Goal: Task Accomplishment & Management: Schedule Event

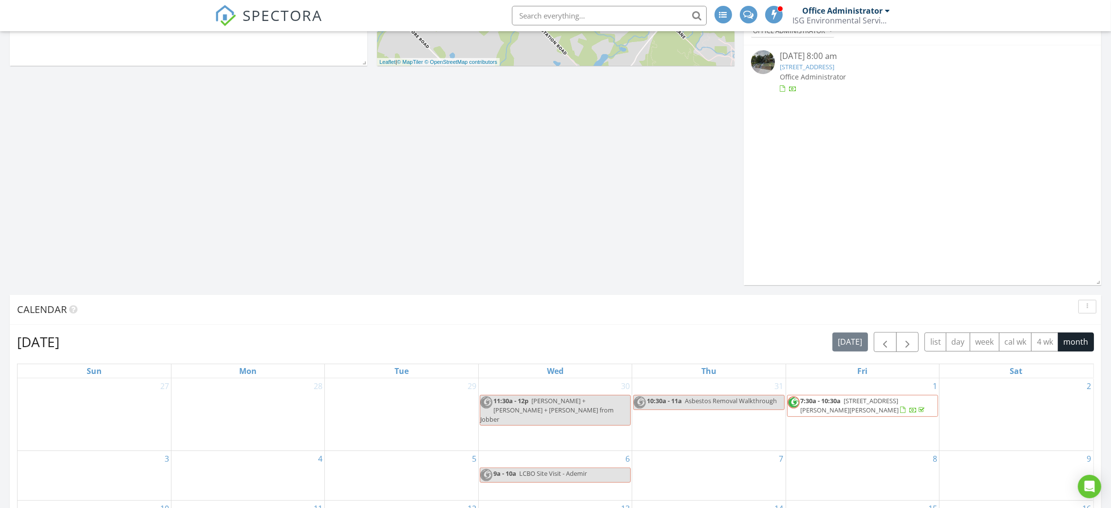
scroll to position [438, 0]
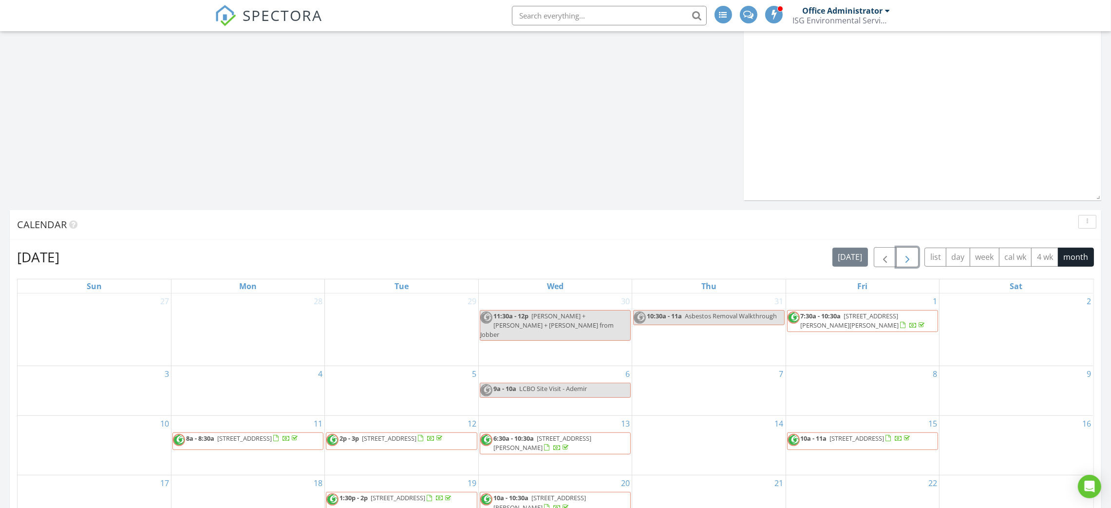
click at [912, 257] on span "button" at bounding box center [908, 257] width 12 height 12
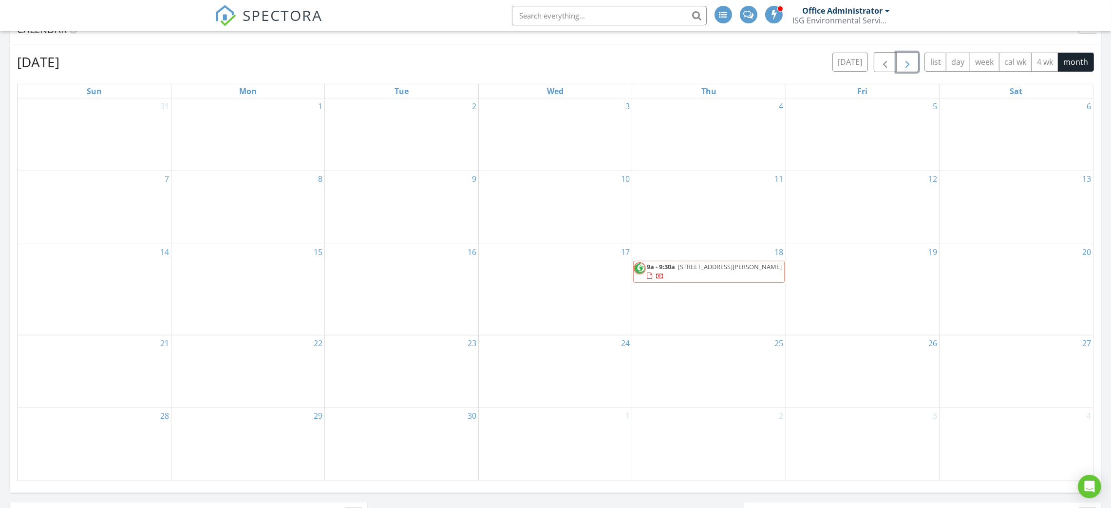
scroll to position [657, 0]
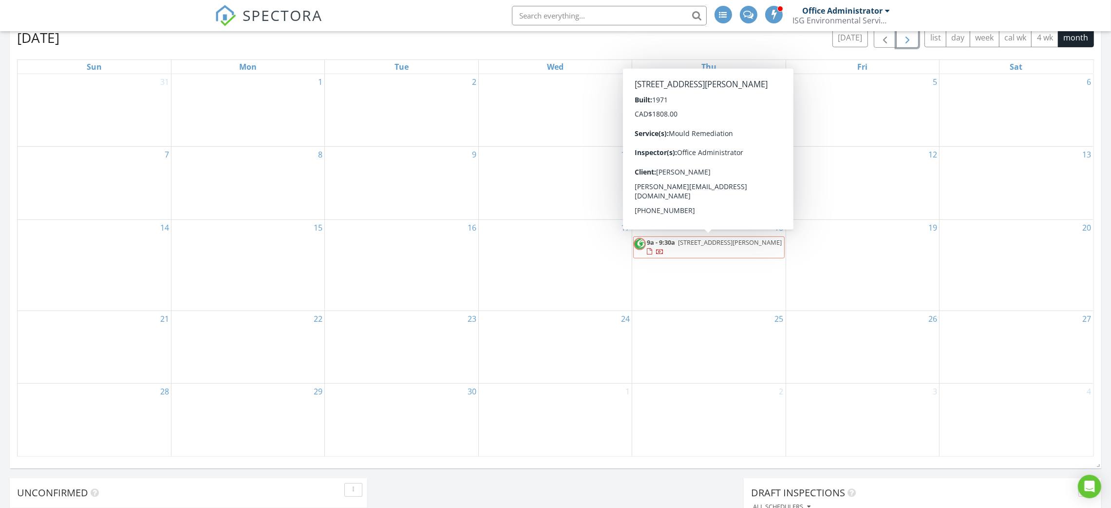
click at [703, 251] on span "9a - 9:30a [STREET_ADDRESS][PERSON_NAME]" at bounding box center [709, 247] width 150 height 19
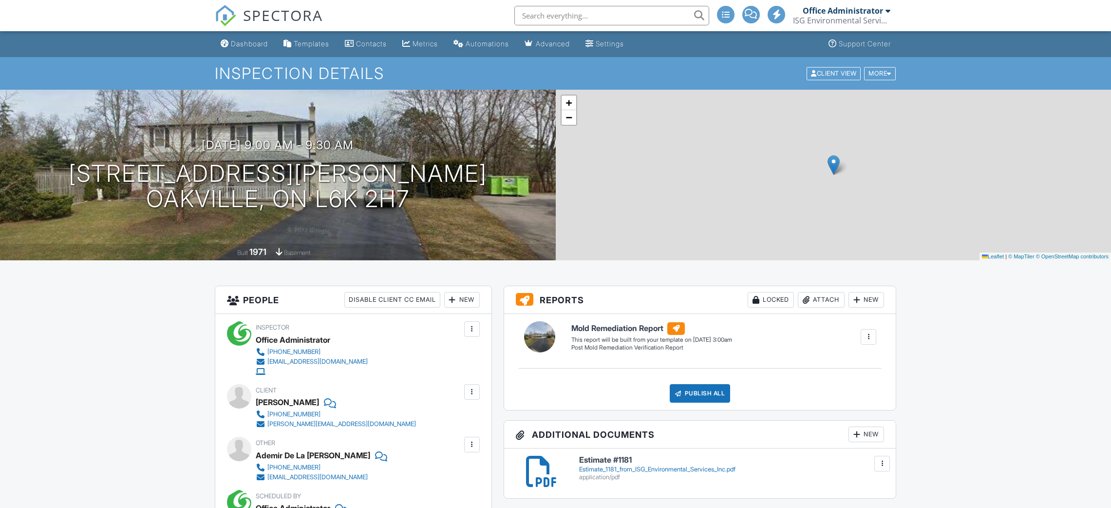
scroll to position [146, 0]
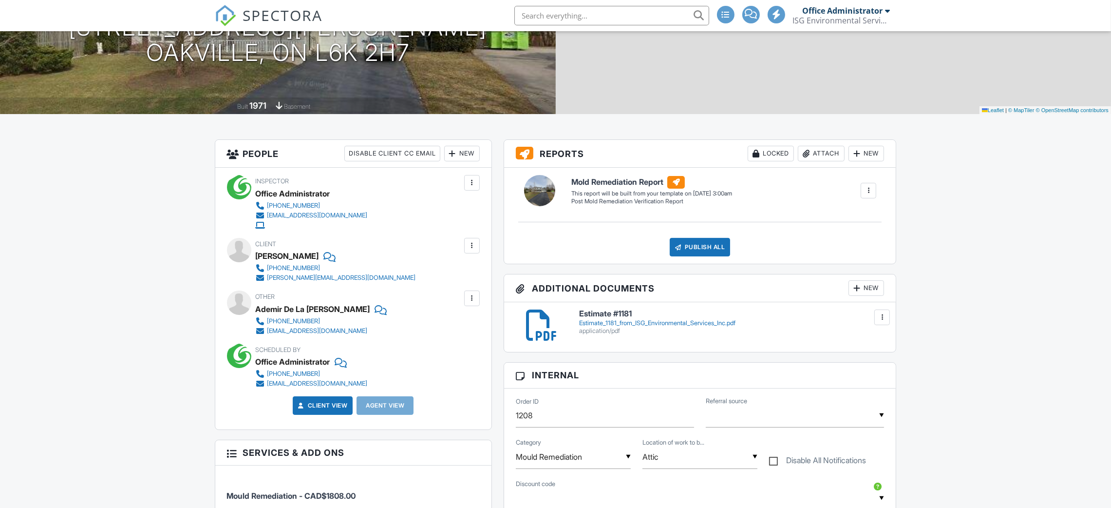
click at [668, 324] on div "Estimate_1181_from_ISG_Environmental_Services_Inc.pdf" at bounding box center [732, 323] width 306 height 8
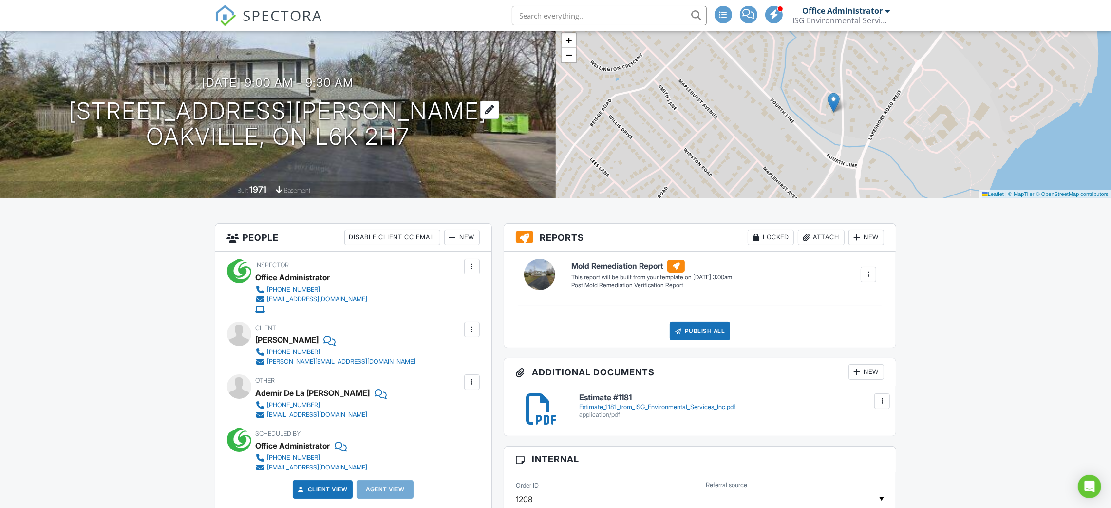
scroll to position [0, 0]
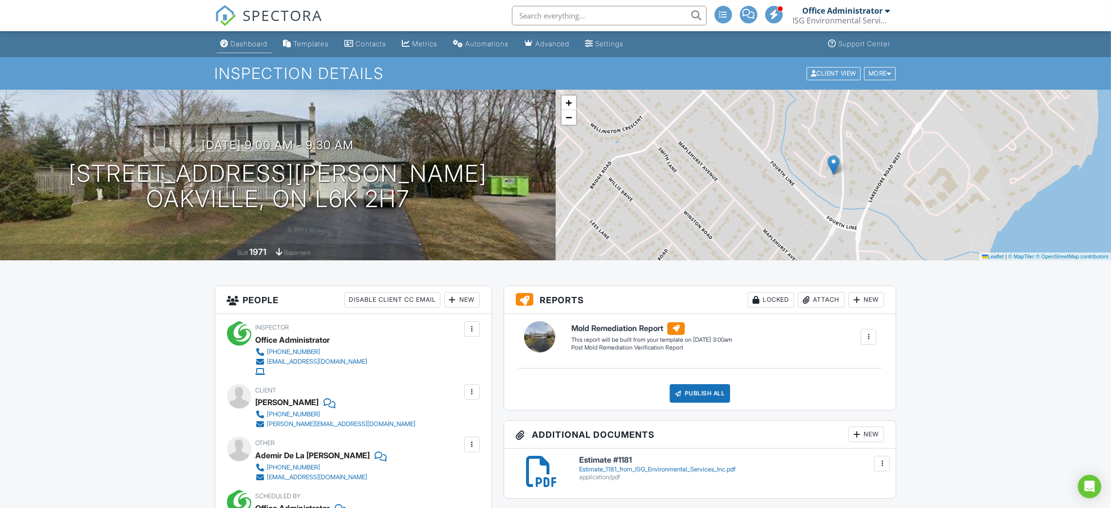
click at [247, 39] on div "Dashboard" at bounding box center [249, 43] width 37 height 8
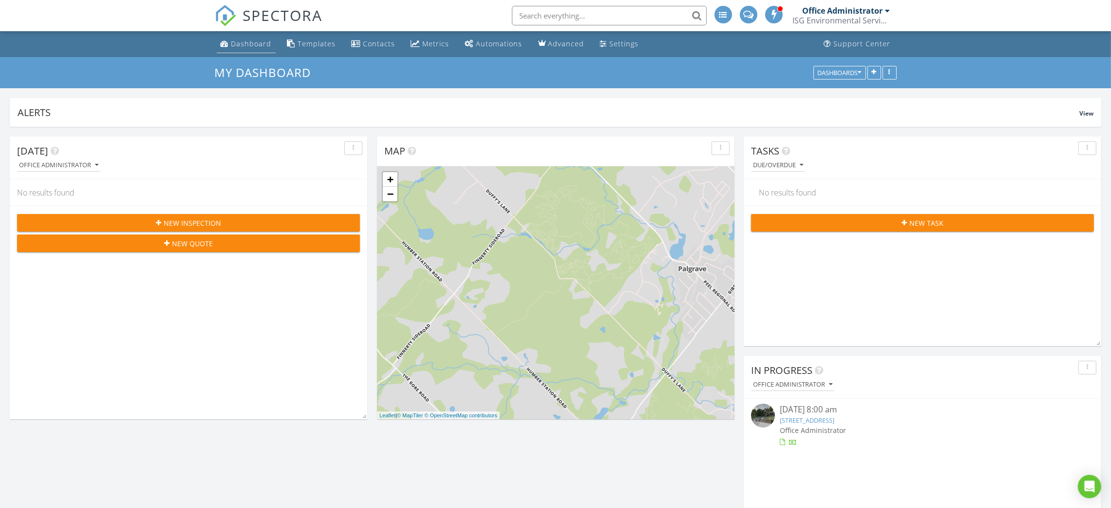
click at [230, 40] on link "Dashboard" at bounding box center [246, 44] width 59 height 18
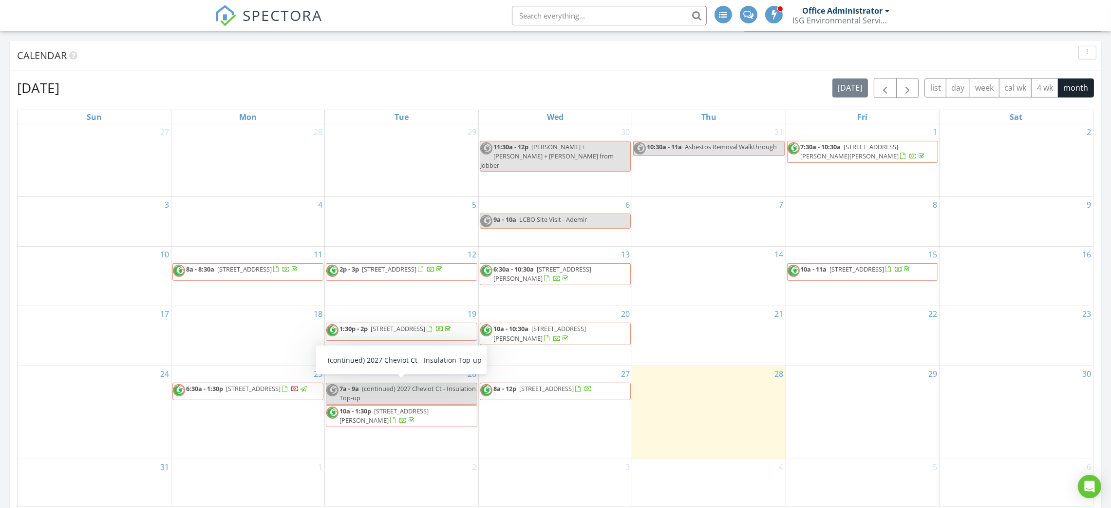
scroll to position [512, 0]
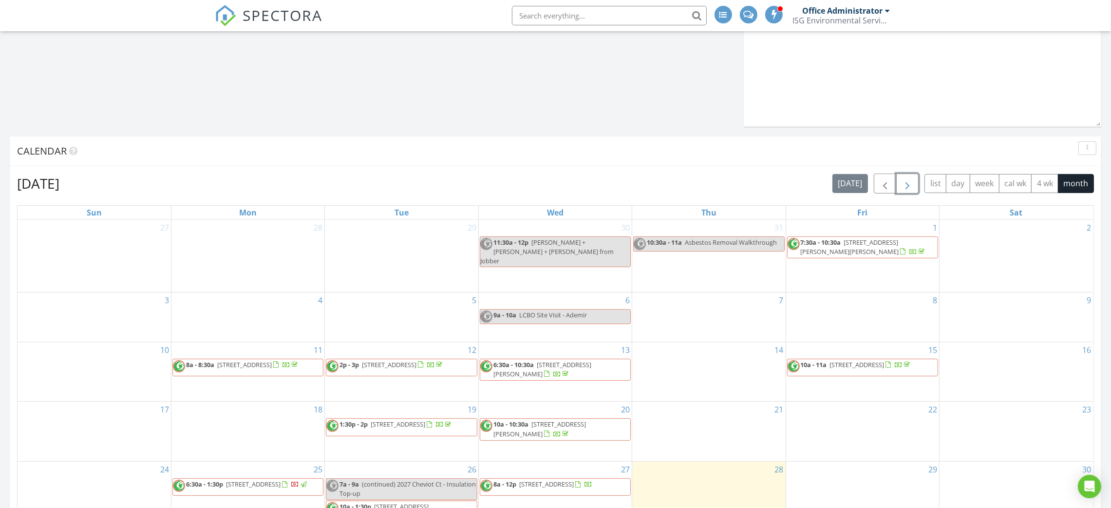
click at [902, 188] on span "button" at bounding box center [908, 184] width 12 height 12
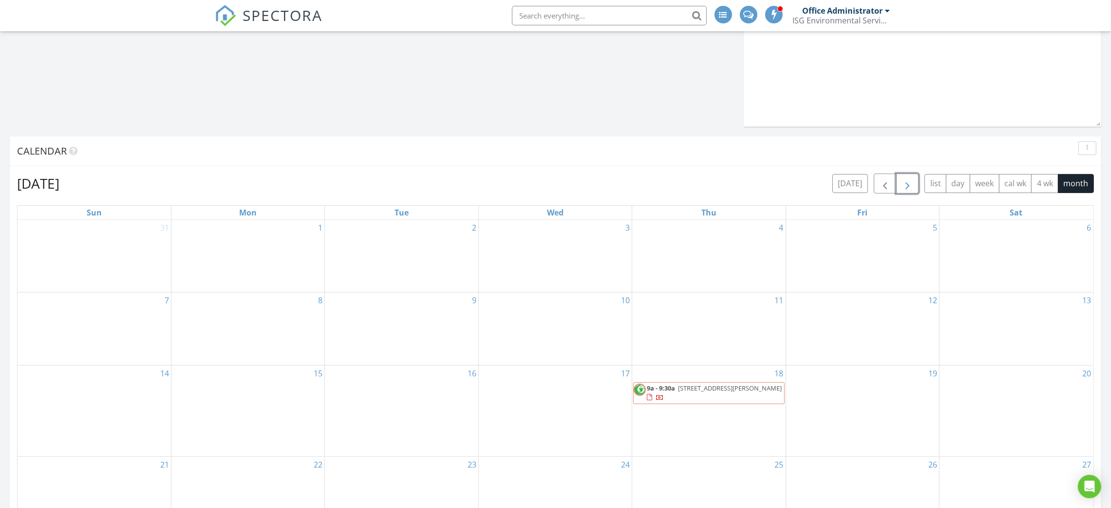
click at [279, 412] on div "15" at bounding box center [248, 410] width 153 height 91
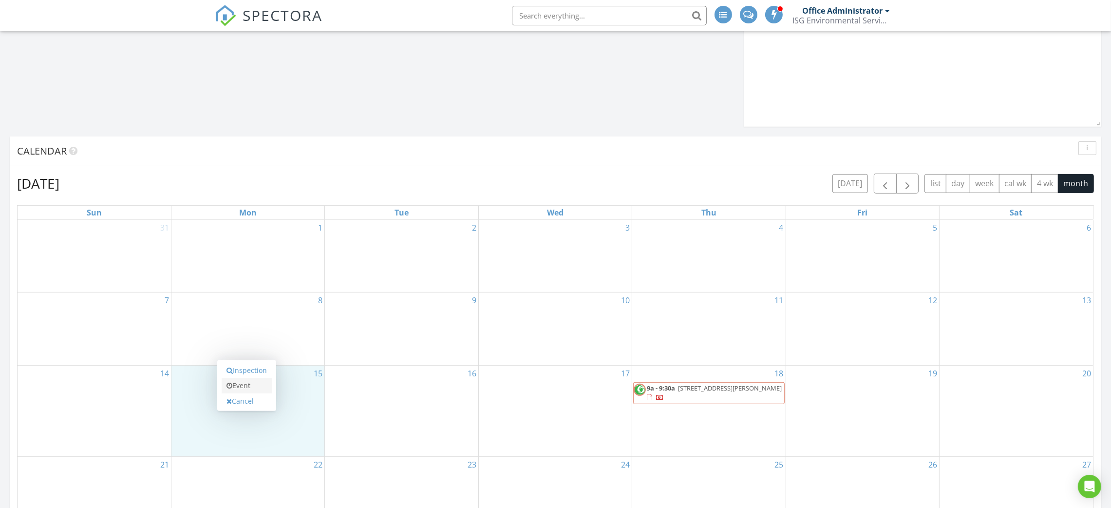
click at [249, 385] on link "Event" at bounding box center [247, 386] width 50 height 16
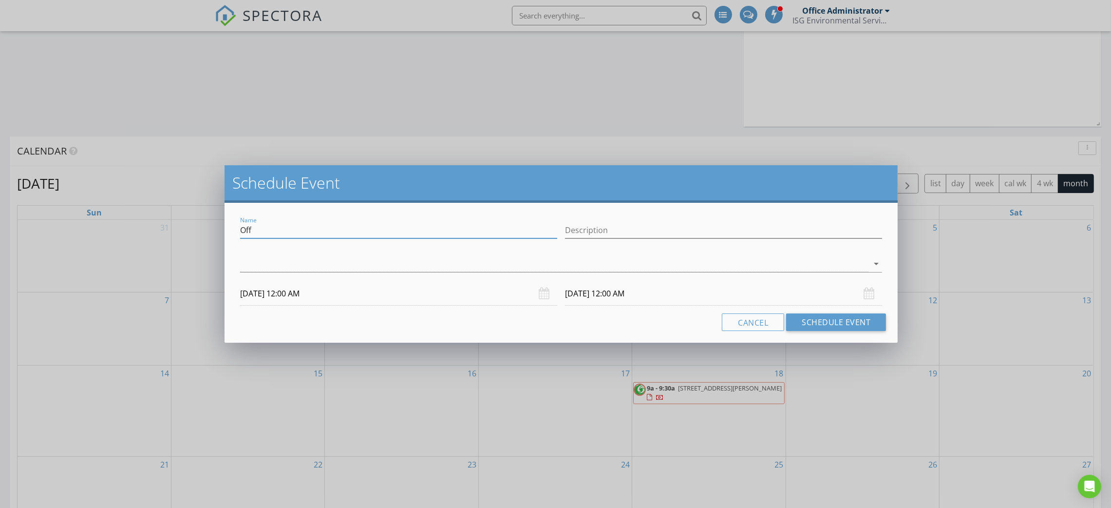
drag, startPoint x: 261, startPoint y: 229, endPoint x: 124, endPoint y: 228, distance: 136.9
click at [124, 228] on div "Schedule Event Name Off Description arrow_drop_down 09/15/2025 12:00 AM 09/16/2…" at bounding box center [555, 254] width 1111 height 508
click at [630, 229] on input "Description" at bounding box center [723, 230] width 317 height 16
click at [314, 225] on input "Dorchester" at bounding box center [398, 230] width 317 height 16
type input "Dorchester Project Begins"
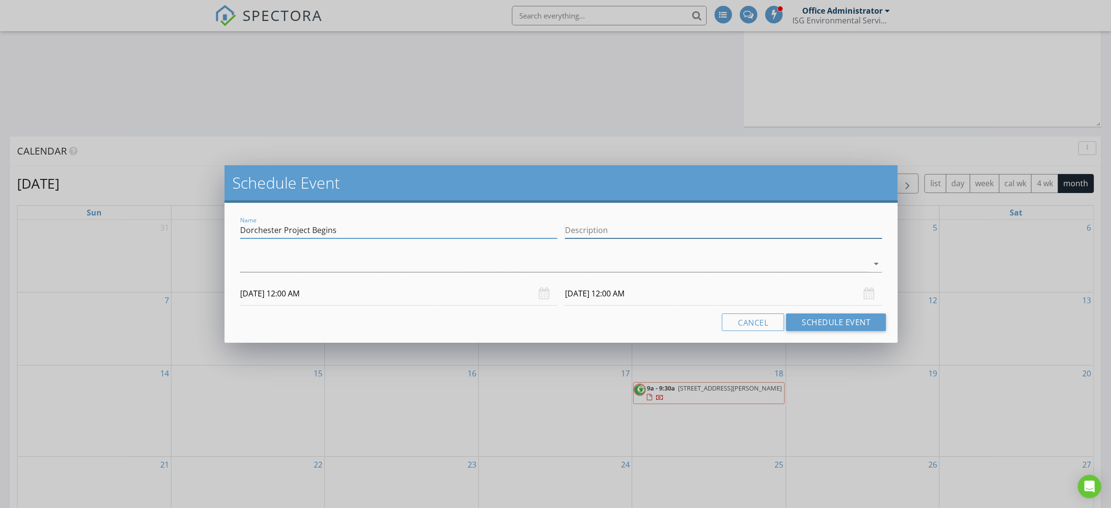
click at [698, 236] on input "Description" at bounding box center [723, 230] width 317 height 16
type input "S"
type input "65 Dorchester Blvd"
click at [388, 264] on div at bounding box center [554, 264] width 629 height 16
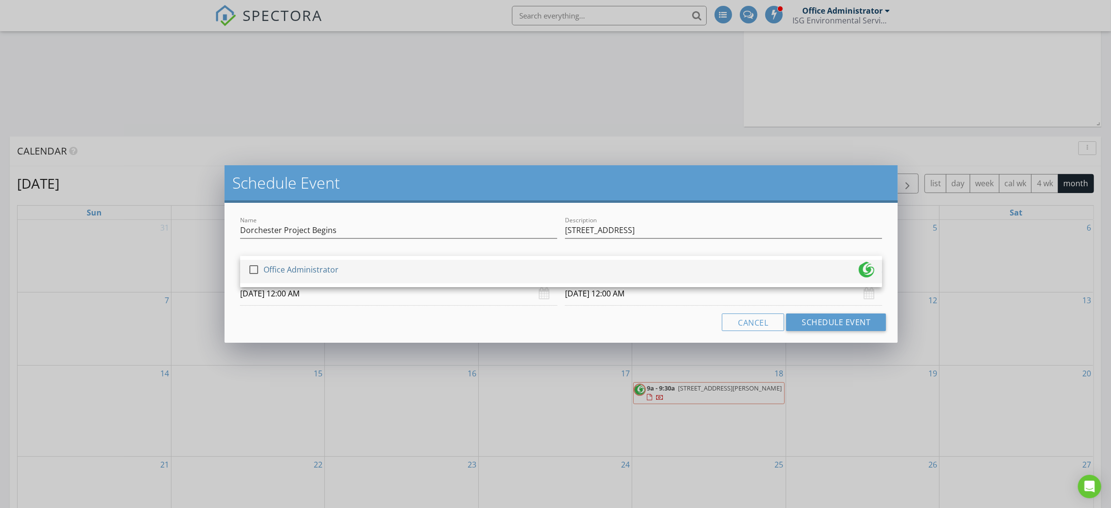
click at [253, 270] on div at bounding box center [254, 269] width 17 height 17
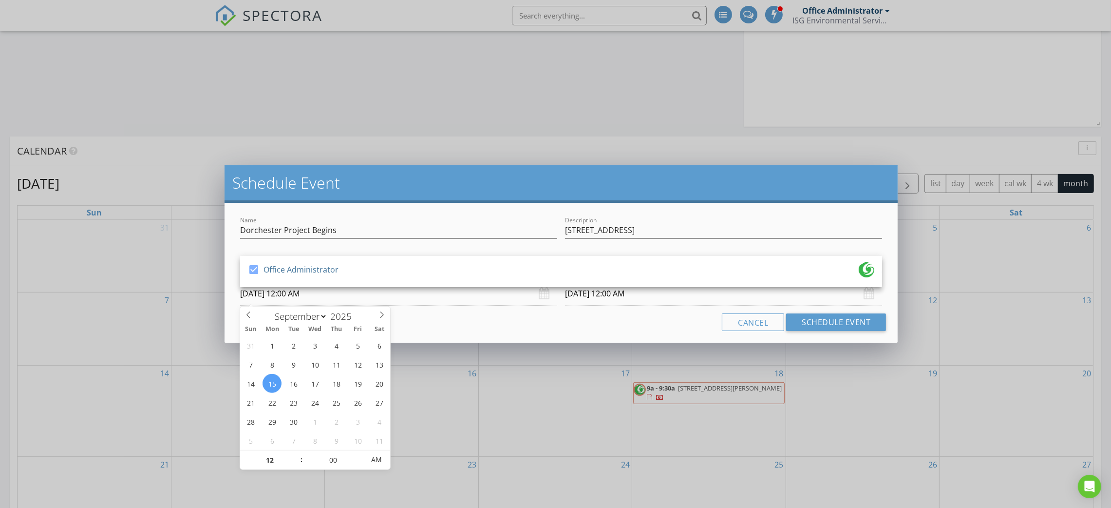
click at [385, 298] on input "09/15/2025 12:00 AM" at bounding box center [398, 294] width 317 height 24
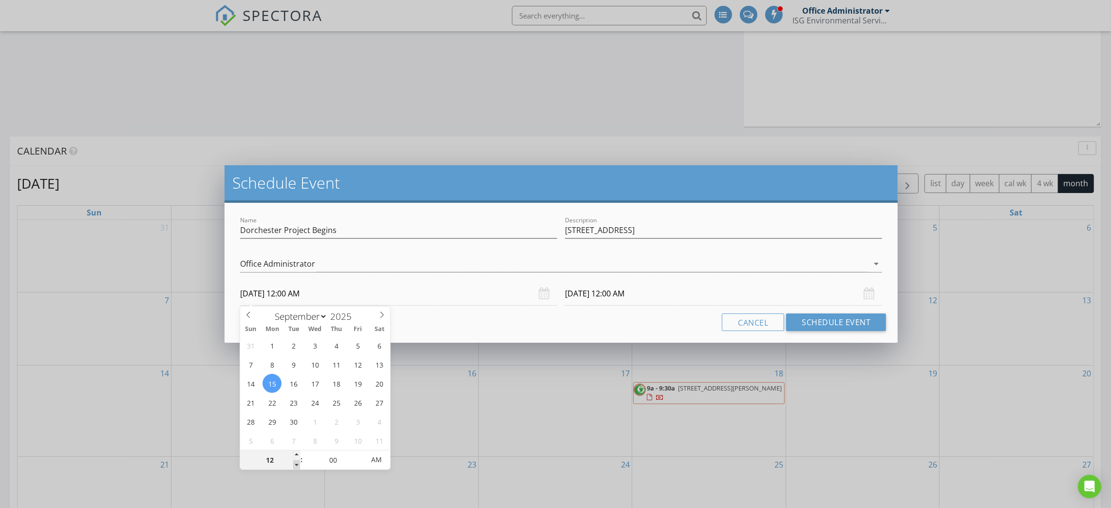
type input "11"
type input "09/15/2025 11:00 PM"
click at [296, 464] on span at bounding box center [296, 465] width 7 height 10
type input "10"
type input "09/15/2025 10:00 PM"
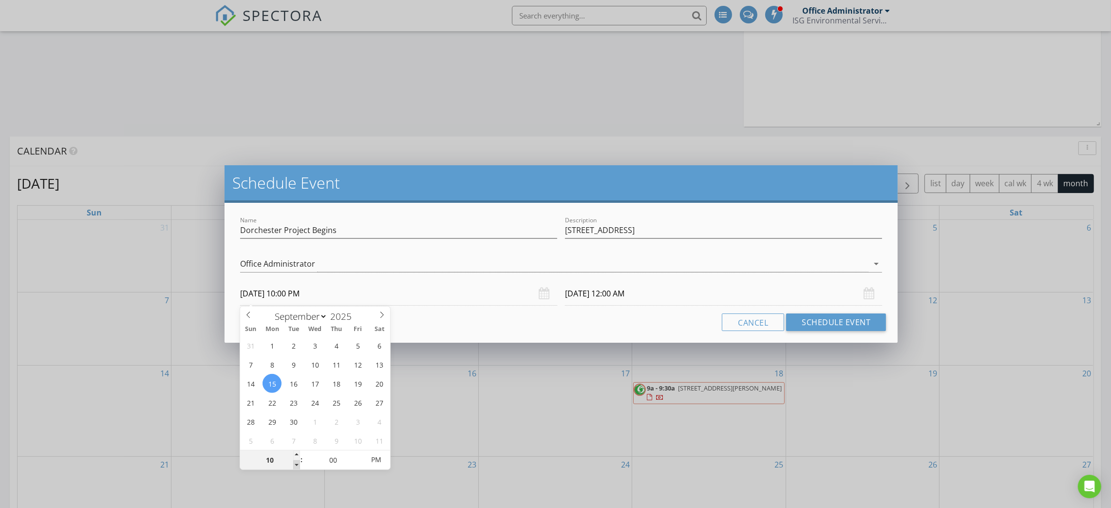
click at [296, 464] on span at bounding box center [296, 465] width 7 height 10
type input "09"
type input "09/15/2025 9:00 PM"
click at [296, 464] on span at bounding box center [296, 465] width 7 height 10
type input "09/16/2025 9:00 PM"
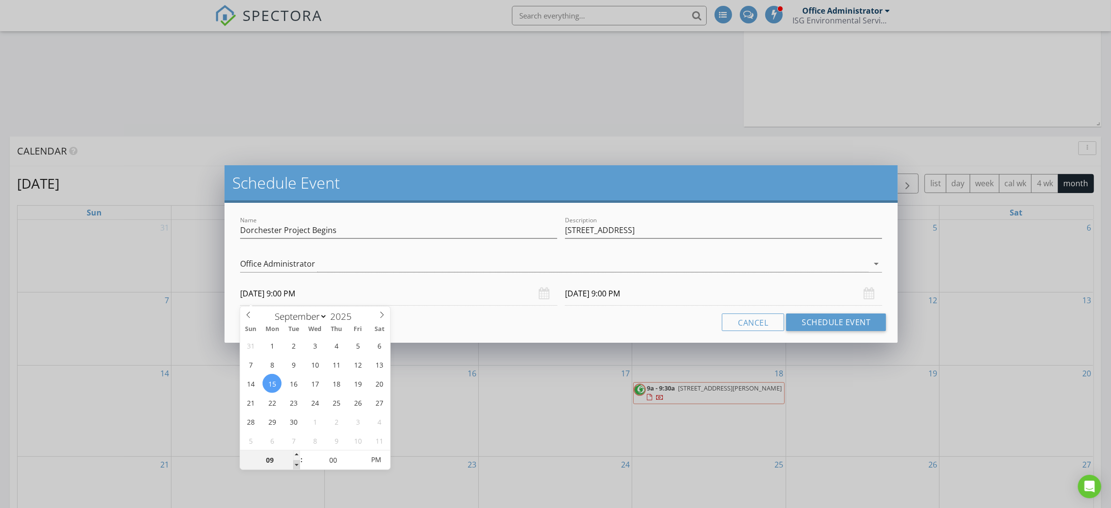
type input "08"
type input "09/15/2025 8:00 PM"
click at [296, 464] on span at bounding box center [296, 465] width 7 height 10
type input "07"
type input "09/15/2025 7:00 PM"
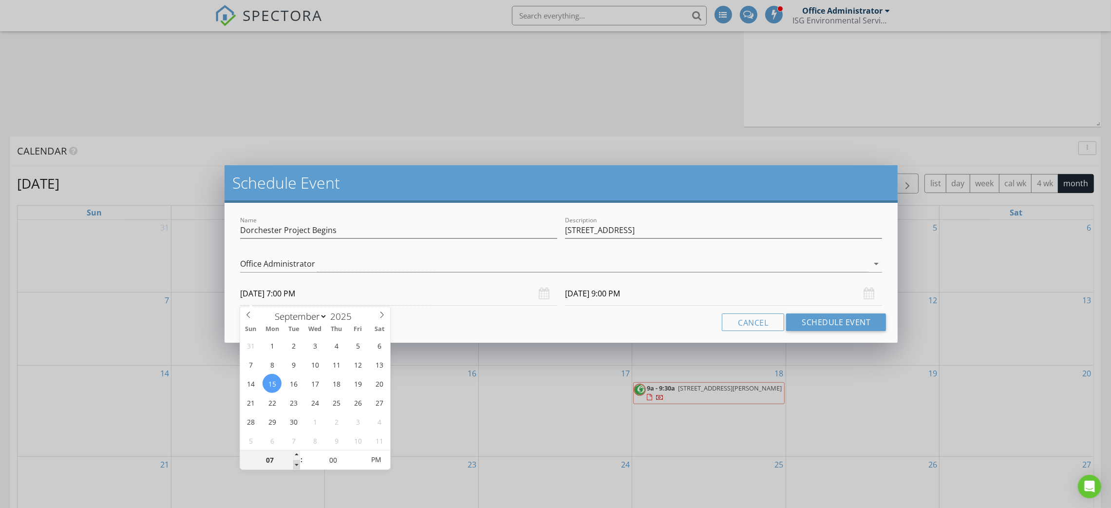
click at [296, 464] on span at bounding box center [296, 465] width 7 height 10
type input "06"
type input "09/15/2025 6:00 PM"
click at [296, 464] on span at bounding box center [296, 465] width 7 height 10
type input "06"
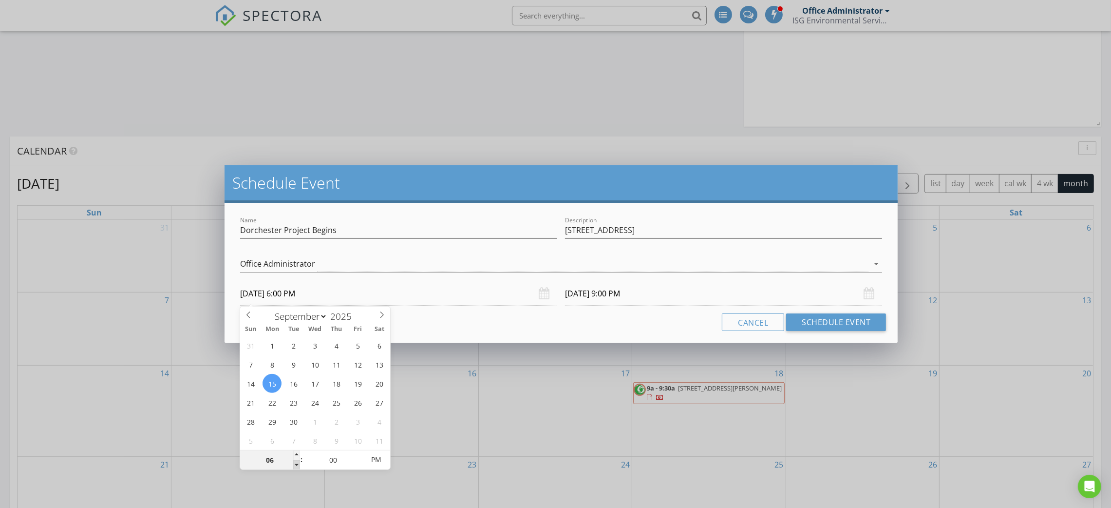
type input "09/16/2025 6:00 PM"
type input "07"
type input "09/15/2025 7:00 PM"
click at [296, 453] on span at bounding box center [296, 455] width 7 height 10
type input "07"
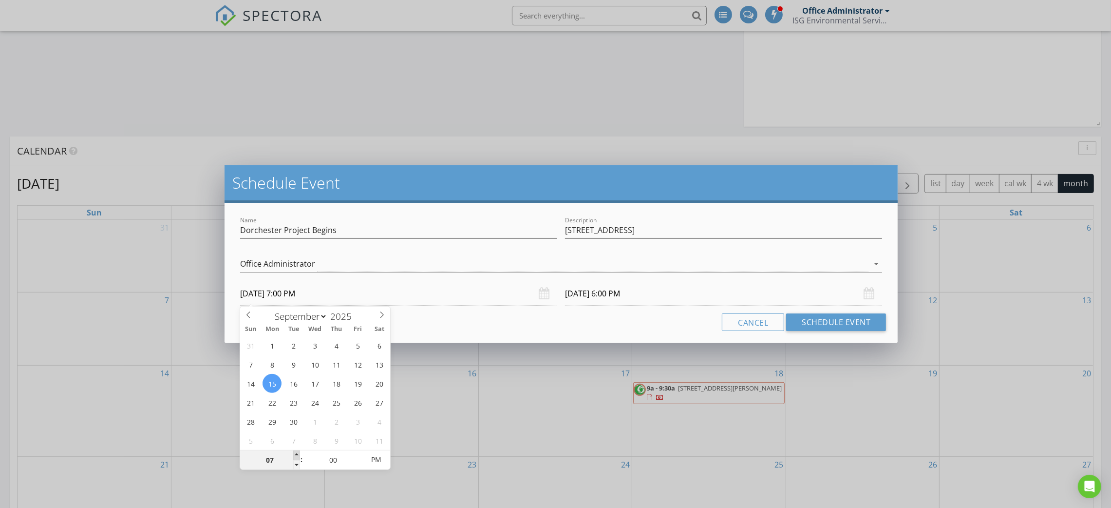
type input "09/16/2025 7:00 PM"
type input "09/15/2025 7:00 AM"
click at [380, 460] on span "PM" at bounding box center [376, 459] width 27 height 19
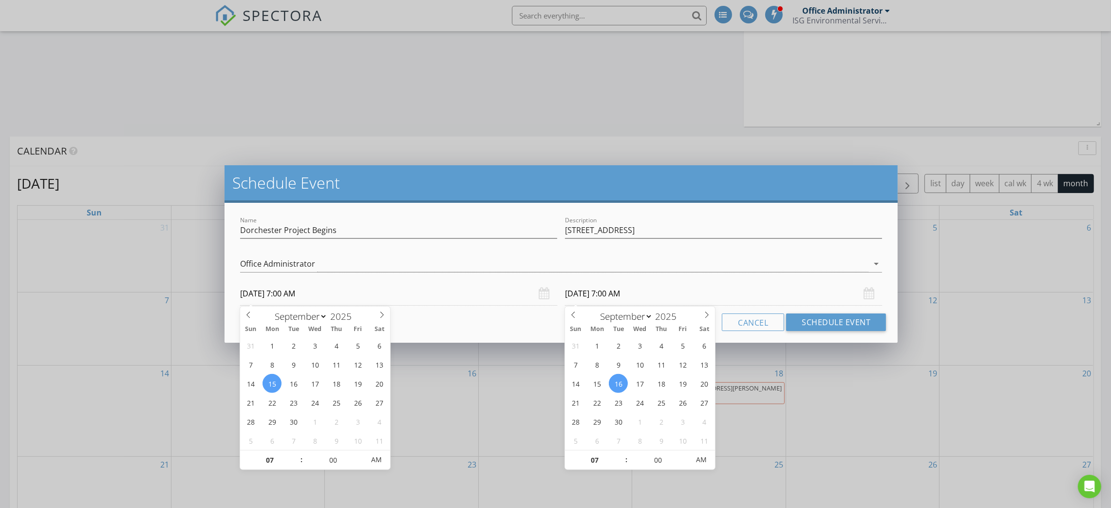
click at [689, 295] on input "09/16/2025 7:00 AM" at bounding box center [723, 294] width 317 height 24
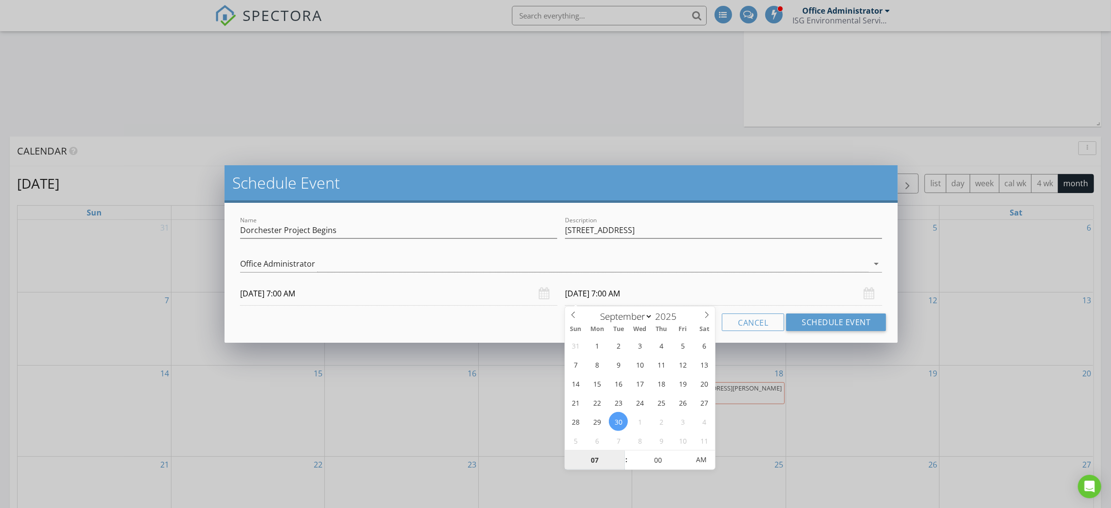
type input "09/30/2025 7:00 AM"
click at [819, 321] on button "Schedule Event" at bounding box center [836, 322] width 100 height 18
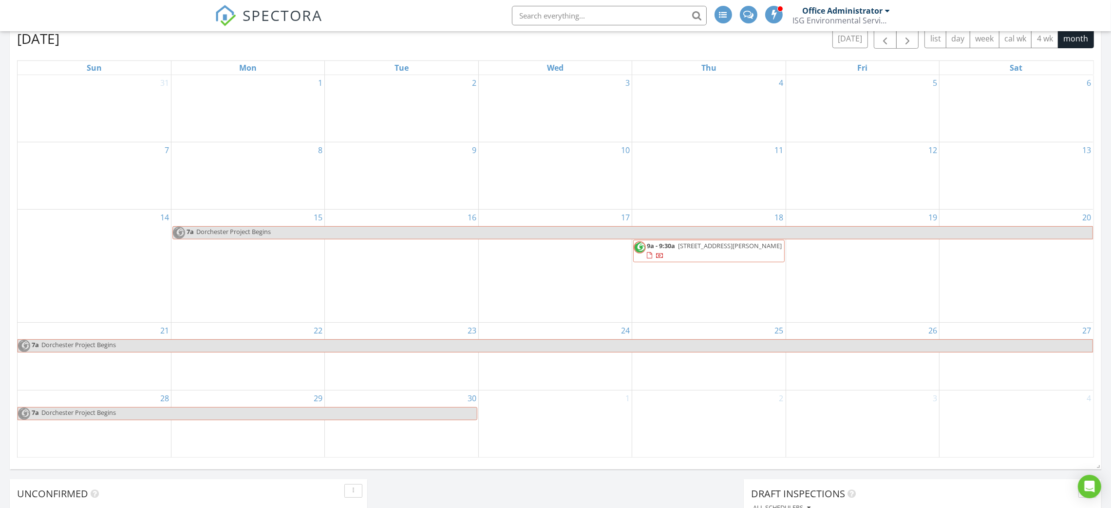
scroll to position [657, 0]
click at [1016, 369] on tbody "31 1 2 3 4 5 6 7 8 9 10 11 12 13 14 15 7a Dorchester Project Begins 16 17 18 9a…" at bounding box center [556, 265] width 1076 height 382
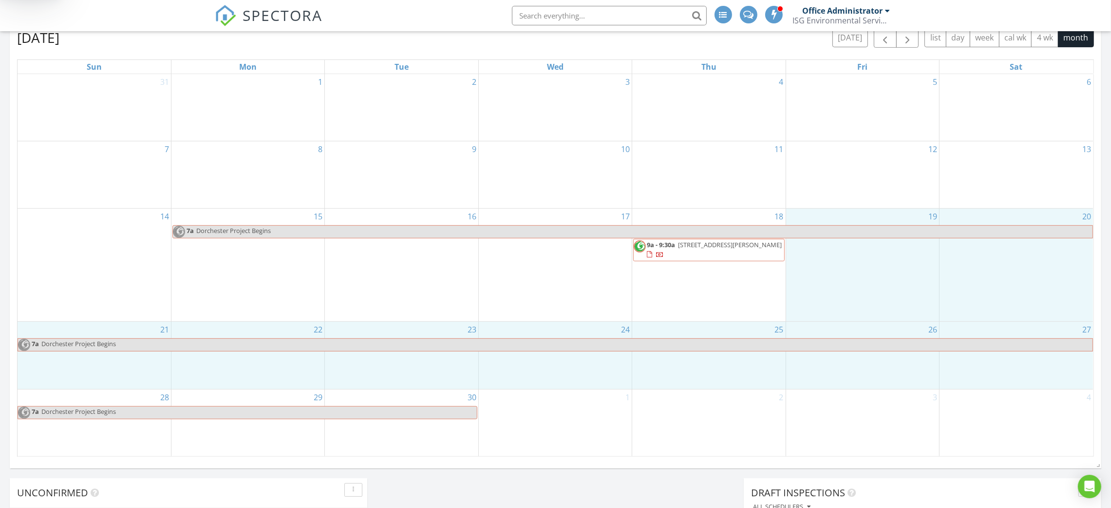
scroll to position [642, 0]
